Goal: Information Seeking & Learning: Find specific fact

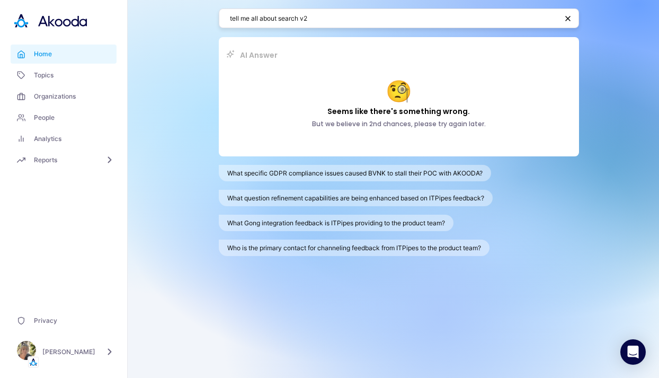
click at [294, 16] on textarea "tell me all about search v2" at bounding box center [393, 18] width 327 height 10
paste textarea "kubectl"
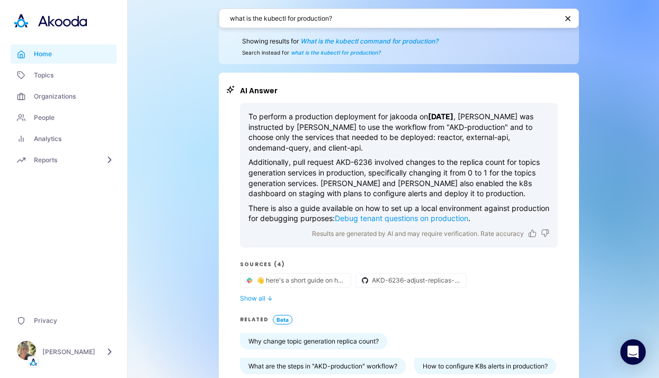
click at [272, 14] on textarea "what is the kubectl for production?" at bounding box center [393, 18] width 327 height 10
paste textarea "x gke_akooda-de4bc_us-central1_akooda-production"
drag, startPoint x: 291, startPoint y: 17, endPoint x: 444, endPoint y: 15, distance: 153.1
click at [444, 15] on textarea "what is the kubectx gke_akooda-de4bc_us-central1_akooda-production for producti…" at bounding box center [392, 18] width 325 height 10
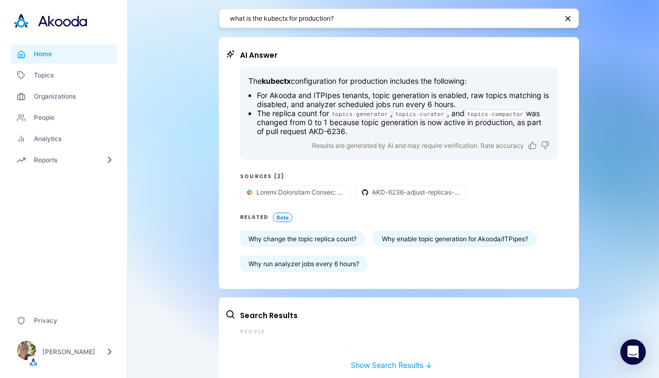
click at [289, 18] on textarea "what is the kubectx for production?" at bounding box center [393, 18] width 327 height 10
type textarea "what is the kubectx command for production?"
